Goal: Contribute content

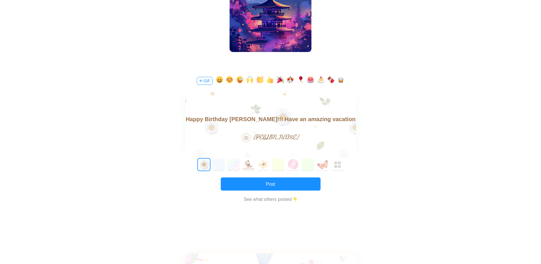
scroll to position [8, 0]
click at [280, 81] on button "button" at bounding box center [280, 80] width 7 height 9
click at [312, 79] on button "button" at bounding box center [310, 80] width 7 height 9
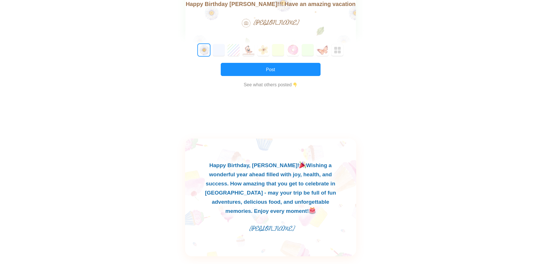
scroll to position [229, 0]
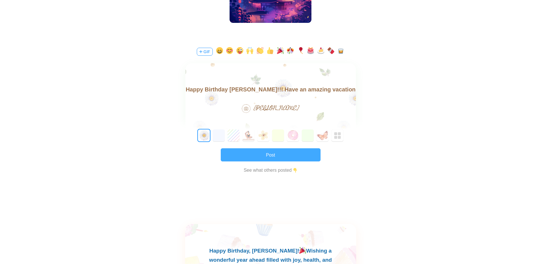
click at [308, 158] on button "Post" at bounding box center [271, 154] width 100 height 13
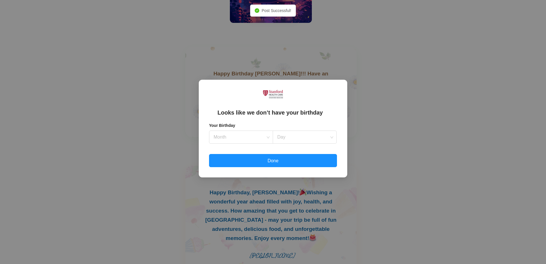
click at [440, 162] on div "Looks like we don’t have your birthday Your Birthday Month Day Done" at bounding box center [273, 132] width 546 height 264
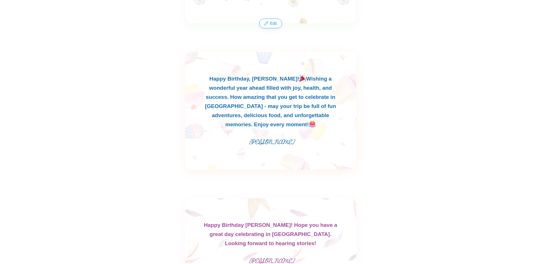
scroll to position [171, 0]
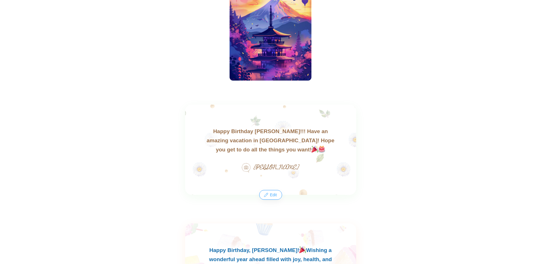
click at [272, 194] on button "Edit" at bounding box center [271, 194] width 22 height 9
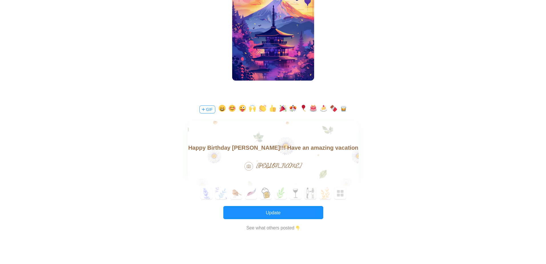
scroll to position [0, 0]
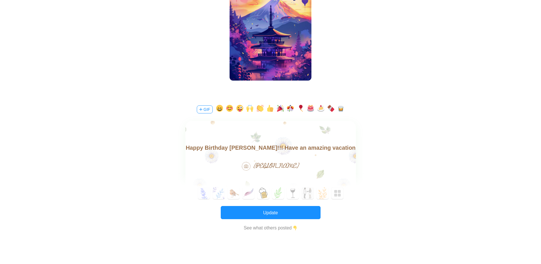
click at [199, 110] on button "GIF" at bounding box center [205, 109] width 16 height 8
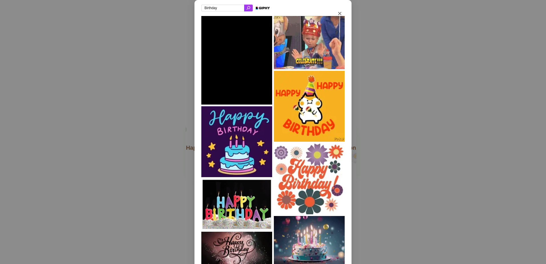
click at [230, 7] on input "Birthday" at bounding box center [222, 8] width 43 height 7
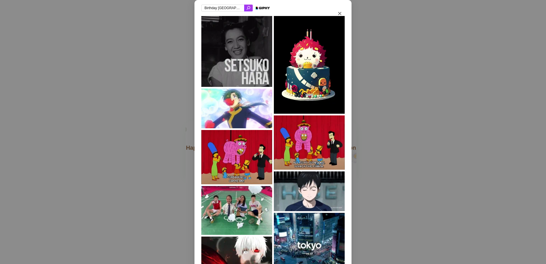
click at [228, 7] on input "Birthday [GEOGRAPHIC_DATA]" at bounding box center [222, 8] width 43 height 7
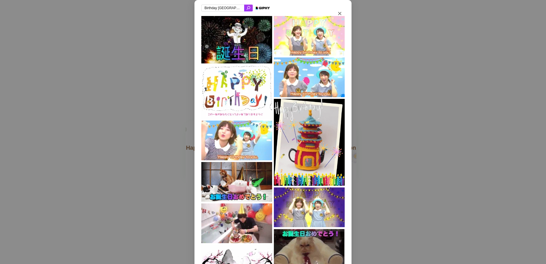
drag, startPoint x: 228, startPoint y: 6, endPoint x: 216, endPoint y: 8, distance: 12.8
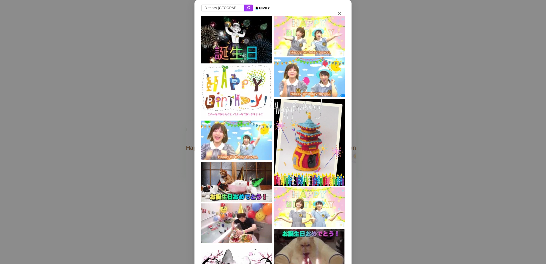
click at [216, 8] on input "Birthday [GEOGRAPHIC_DATA]" at bounding box center [222, 8] width 43 height 7
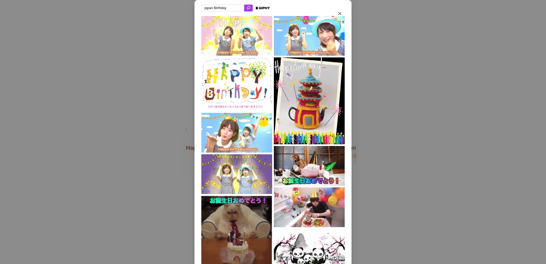
drag, startPoint x: 212, startPoint y: 9, endPoint x: 198, endPoint y: 10, distance: 14.1
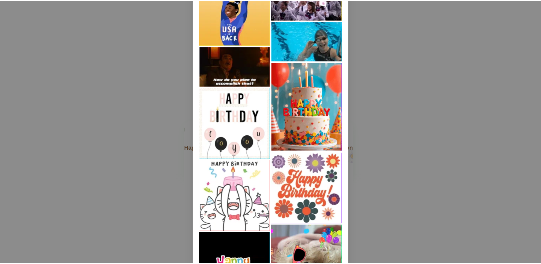
scroll to position [1477, 0]
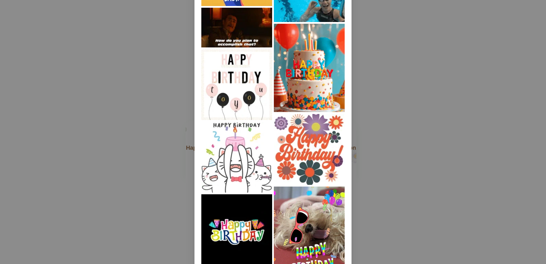
type input "tokyo Birthday"
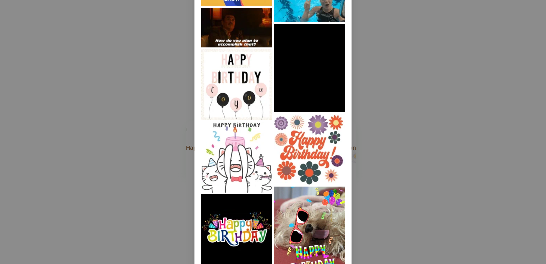
click at [224, 156] on img at bounding box center [236, 157] width 71 height 71
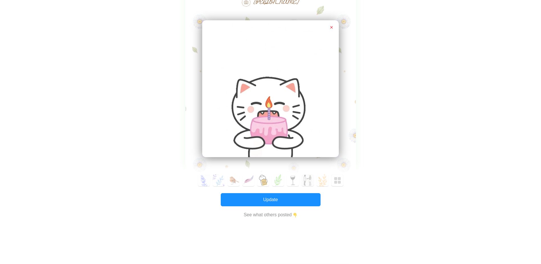
scroll to position [342, 0]
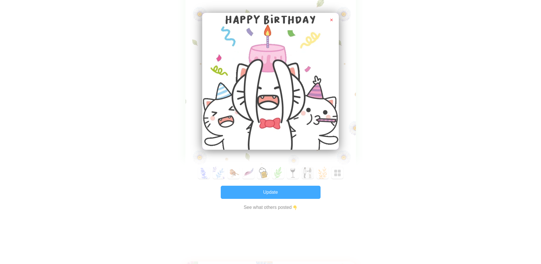
click at [310, 193] on button "Update" at bounding box center [271, 191] width 100 height 13
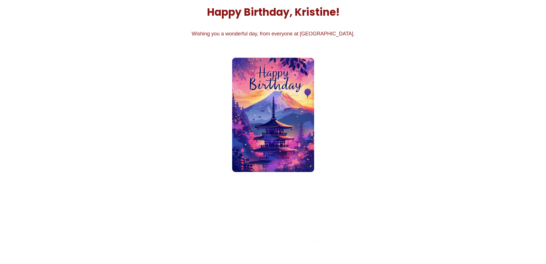
scroll to position [214, 0]
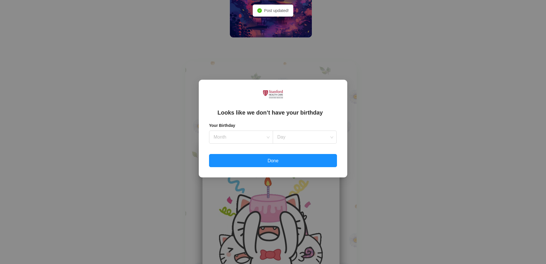
click at [493, 168] on div "Looks like we don’t have your birthday Your Birthday Month Day Done" at bounding box center [273, 132] width 546 height 264
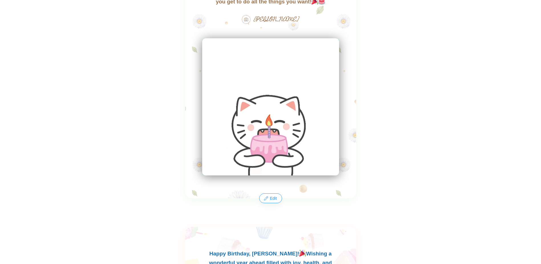
scroll to position [243, 0]
